Goal: Information Seeking & Learning: Learn about a topic

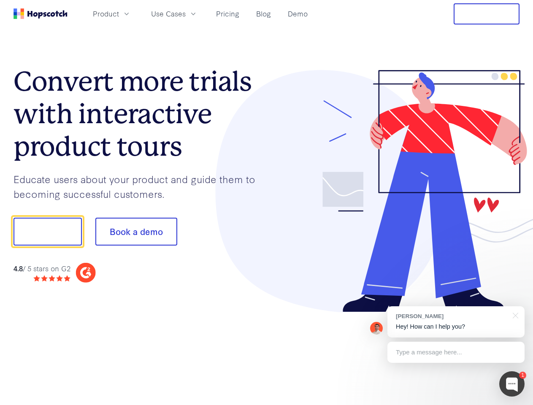
click at [266, 202] on div at bounding box center [392, 191] width 253 height 242
click at [119, 13] on span "Product" at bounding box center [106, 13] width 26 height 11
click at [186, 13] on span "Use Cases" at bounding box center [168, 13] width 35 height 11
click at [486, 14] on button "Free Trial" at bounding box center [486, 13] width 66 height 21
click at [47, 231] on button "Show me!" at bounding box center [47, 232] width 68 height 28
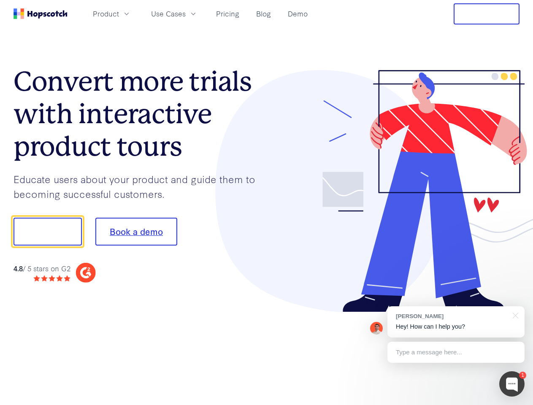
click at [136, 231] on button "Book a demo" at bounding box center [136, 232] width 82 height 28
click at [511, 384] on div at bounding box center [511, 383] width 25 height 25
click at [455, 322] on div "[PERSON_NAME] Hey! How can I help you?" at bounding box center [455, 321] width 137 height 31
click at [514, 315] on div at bounding box center [445, 230] width 158 height 281
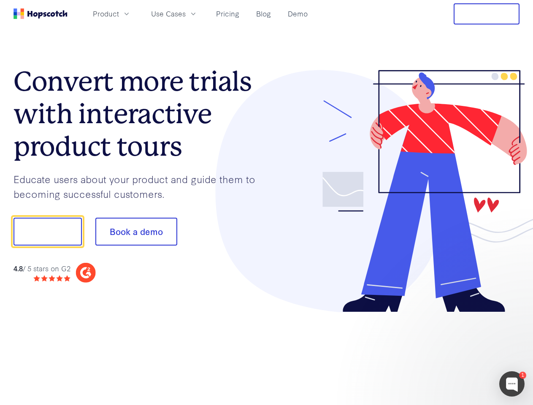
click at [455, 352] on div at bounding box center [445, 287] width 158 height 168
